Goal: Task Accomplishment & Management: Manage account settings

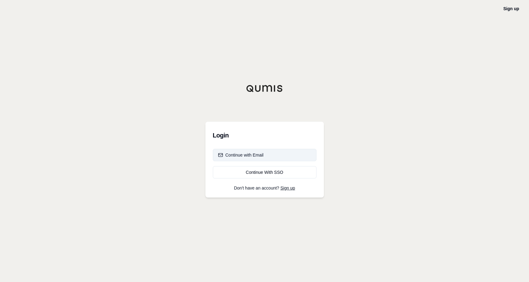
click at [253, 155] on div "Continue with Email" at bounding box center [241, 155] width 46 height 6
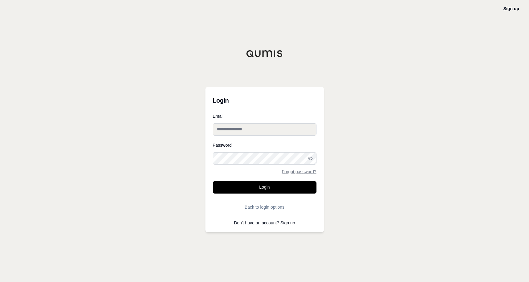
click at [250, 130] on input "Email" at bounding box center [265, 129] width 104 height 12
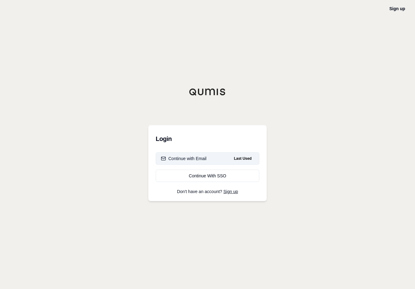
click at [201, 156] on div "Continue with Email" at bounding box center [184, 158] width 46 height 6
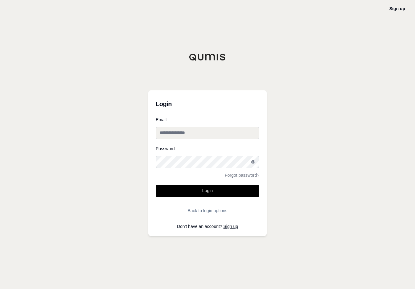
click at [199, 137] on input "Email" at bounding box center [208, 133] width 104 height 12
type input "**********"
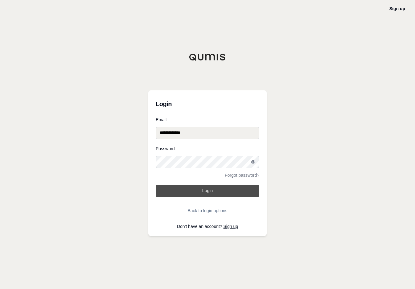
click at [213, 186] on button "Login" at bounding box center [208, 191] width 104 height 12
